Goal: Information Seeking & Learning: Learn about a topic

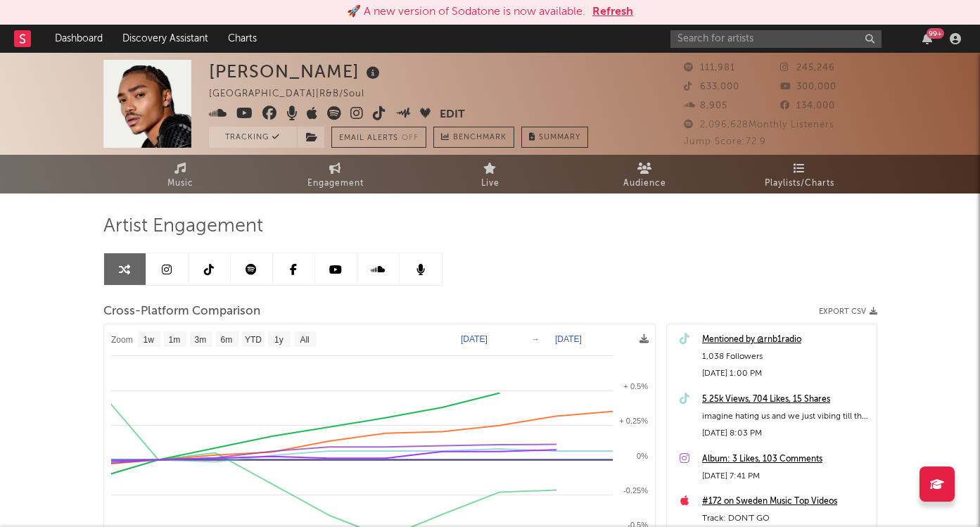
select select "1w"
drag, startPoint x: 0, startPoint y: 0, endPoint x: 737, endPoint y: 41, distance: 738.4
click at [741, 41] on input "text" at bounding box center [775, 39] width 211 height 18
click at [609, 13] on button "Refresh" at bounding box center [612, 12] width 41 height 17
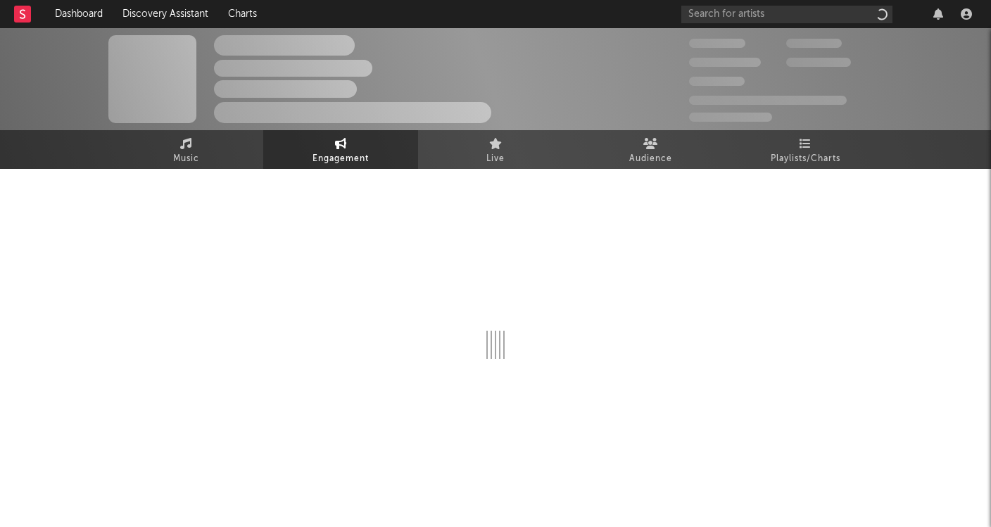
select select "1w"
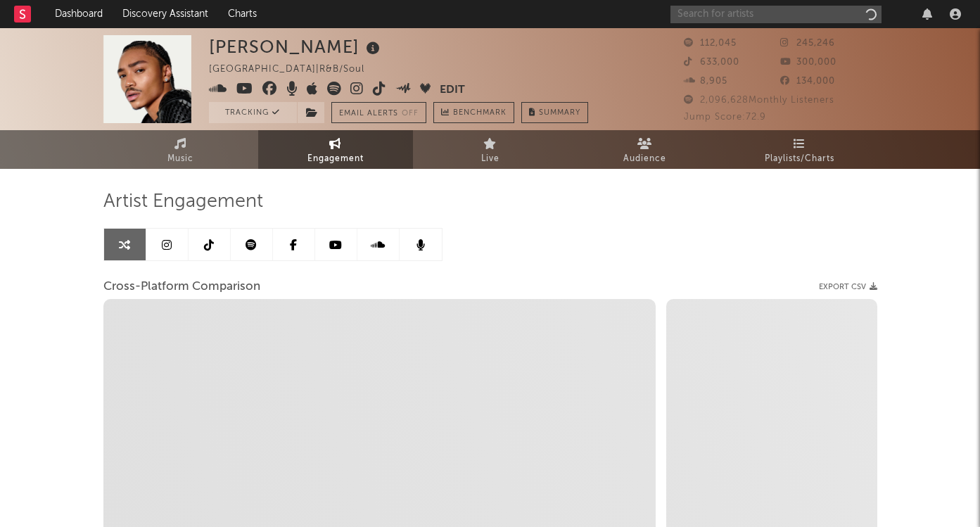
click at [720, 15] on input "text" at bounding box center [775, 15] width 211 height 18
type input "yfn"
select select "1m"
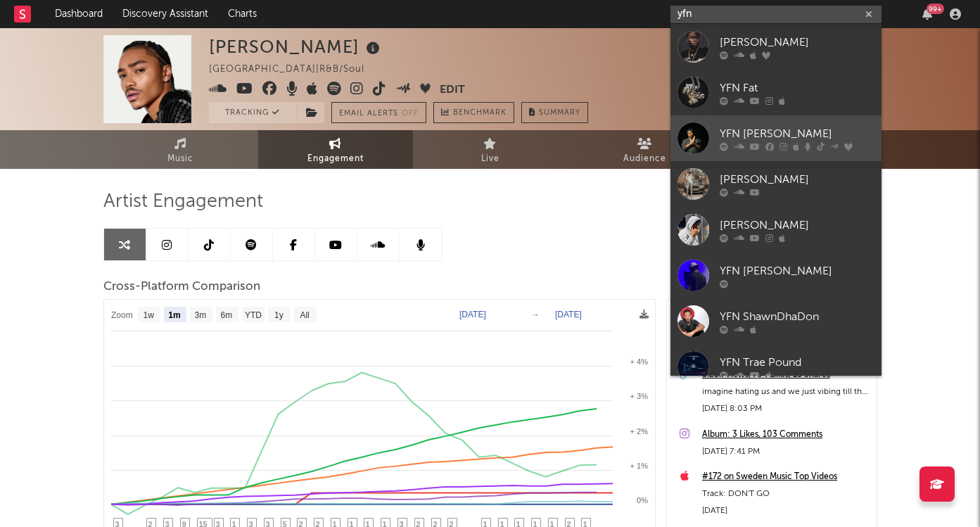
type input "yfn"
click at [756, 129] on div "YFN Lucci" at bounding box center [797, 133] width 155 height 17
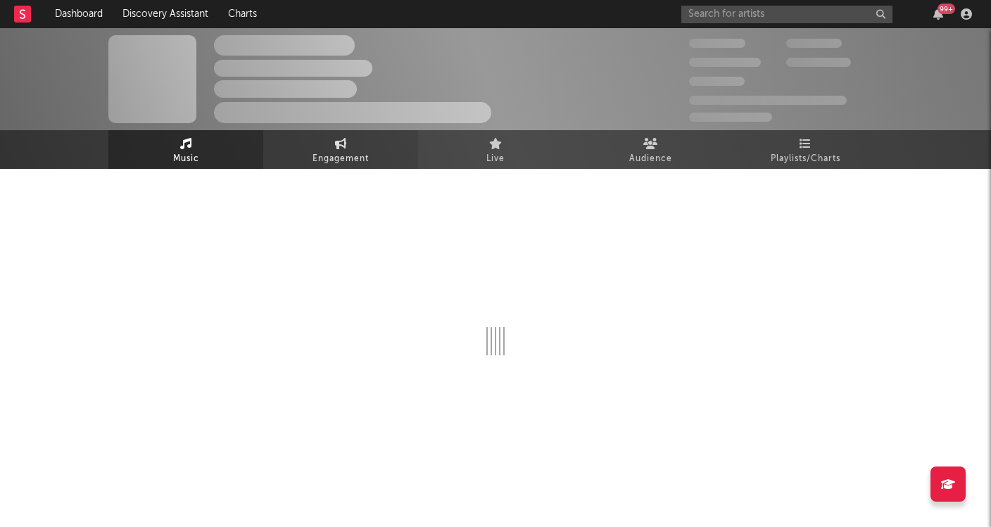
click at [360, 149] on link "Engagement" at bounding box center [340, 149] width 155 height 39
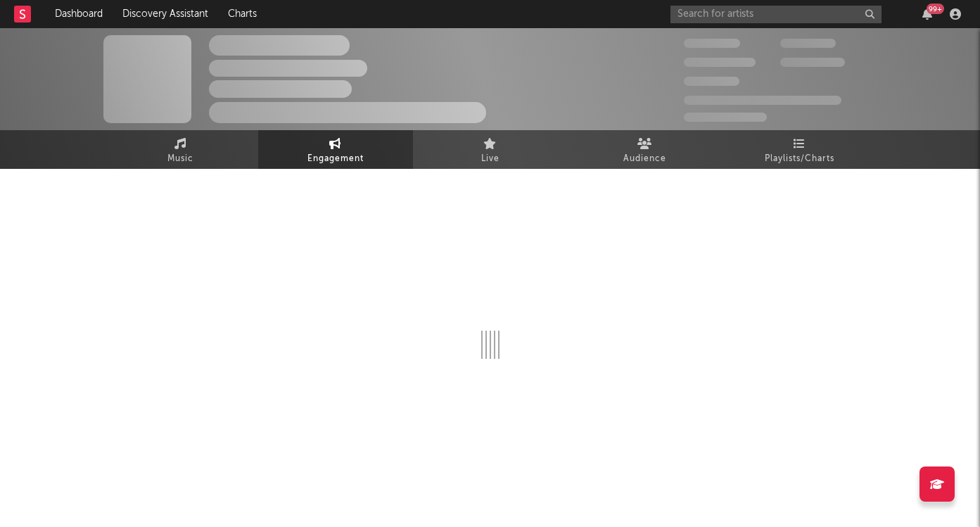
select select "1w"
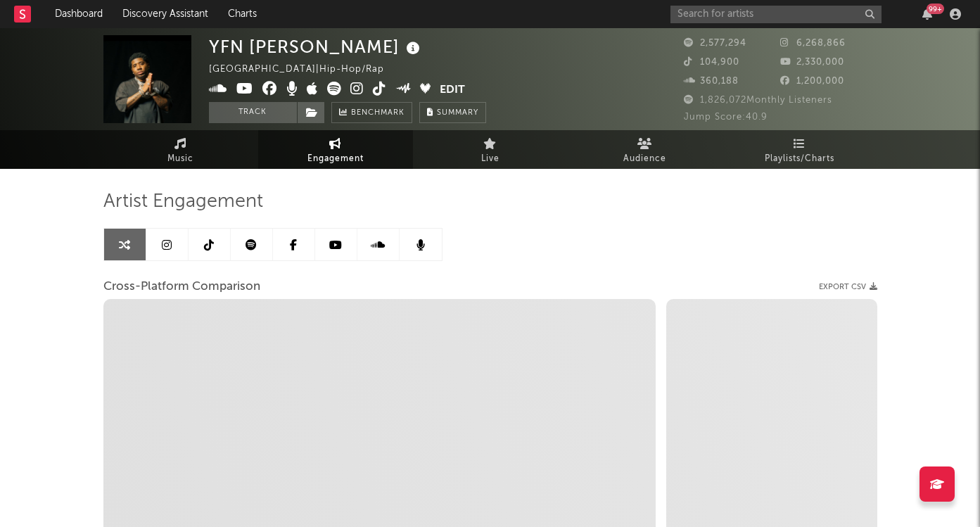
select select "1m"
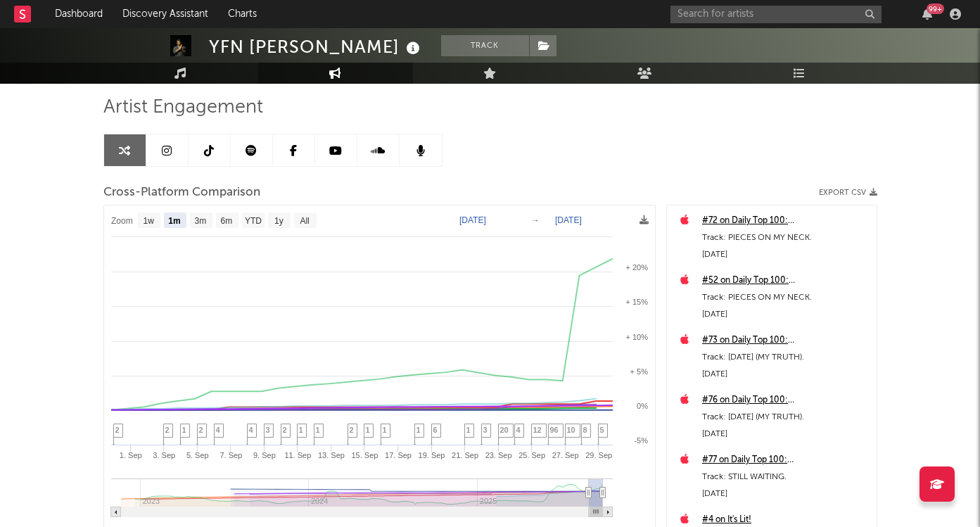
scroll to position [99, 0]
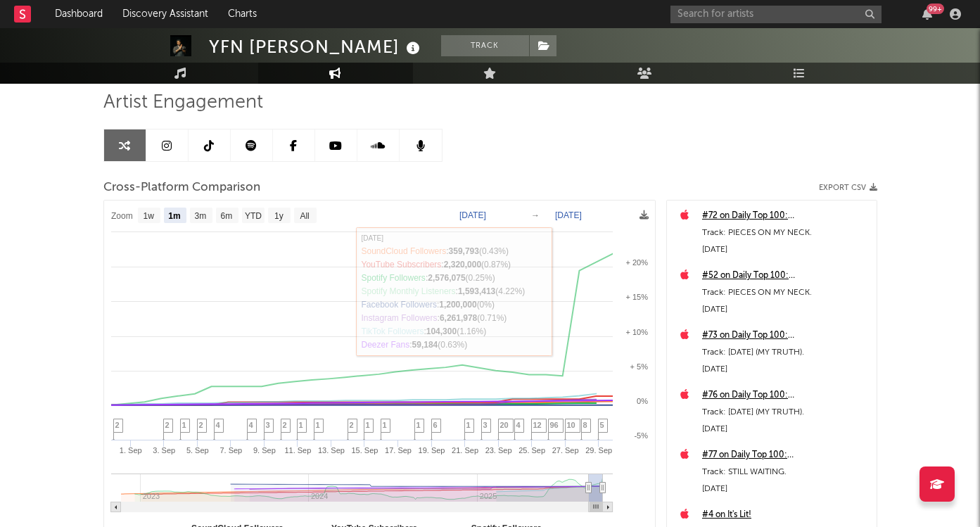
click at [484, 211] on text "Aug 30, 2025" at bounding box center [472, 215] width 27 height 10
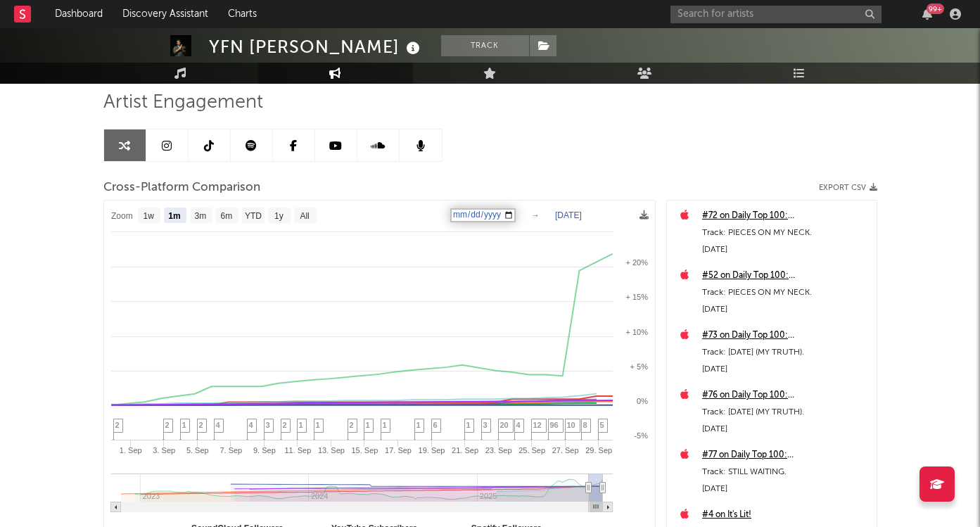
click at [484, 211] on input "2025-08-30" at bounding box center [482, 215] width 65 height 14
click at [516, 213] on input "2025-08-30" at bounding box center [482, 215] width 65 height 14
type input "[DATE]"
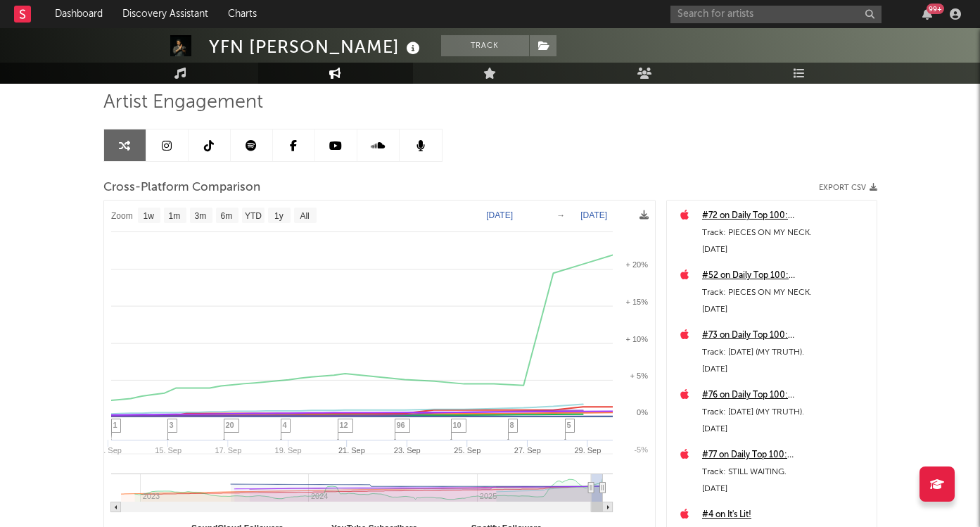
select select "1w"
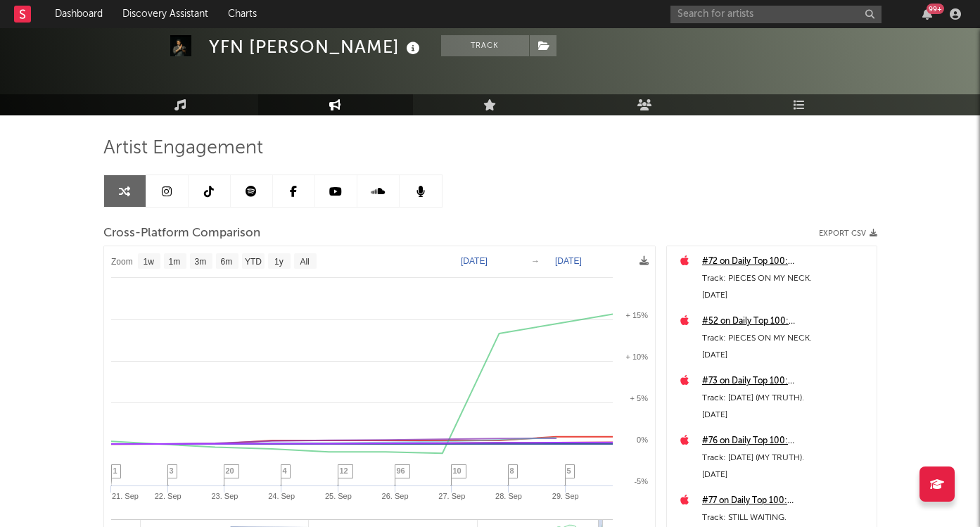
scroll to position [51, 0]
